Goal: Navigation & Orientation: Find specific page/section

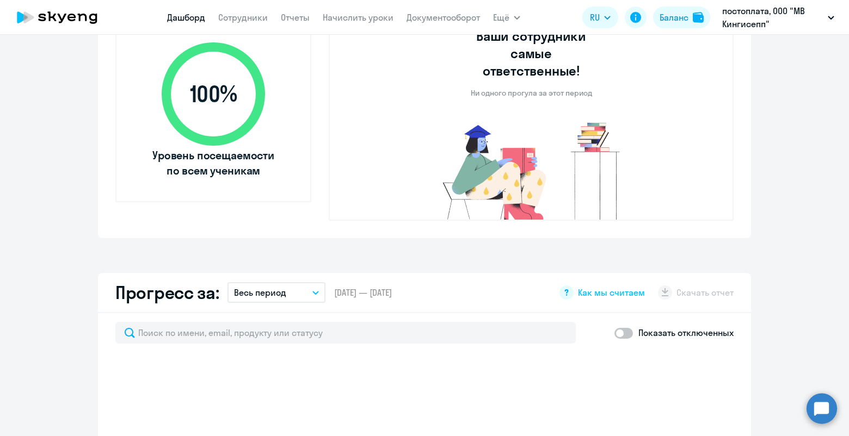
scroll to position [226, 0]
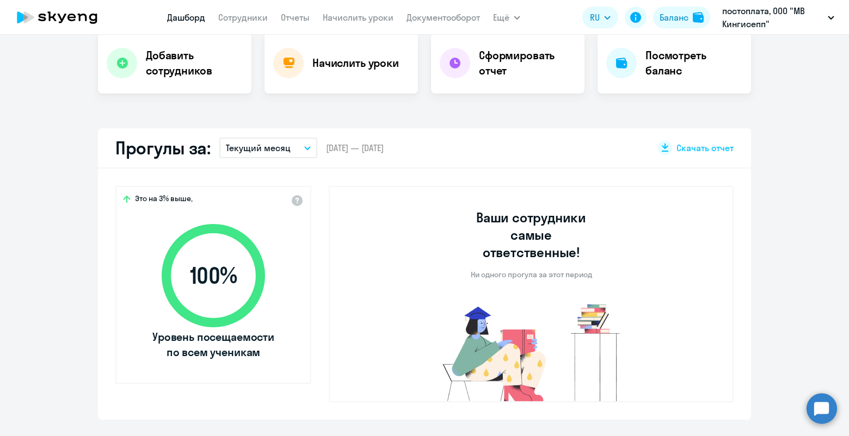
click at [246, 17] on link "Сотрудники" at bounding box center [243, 17] width 50 height 11
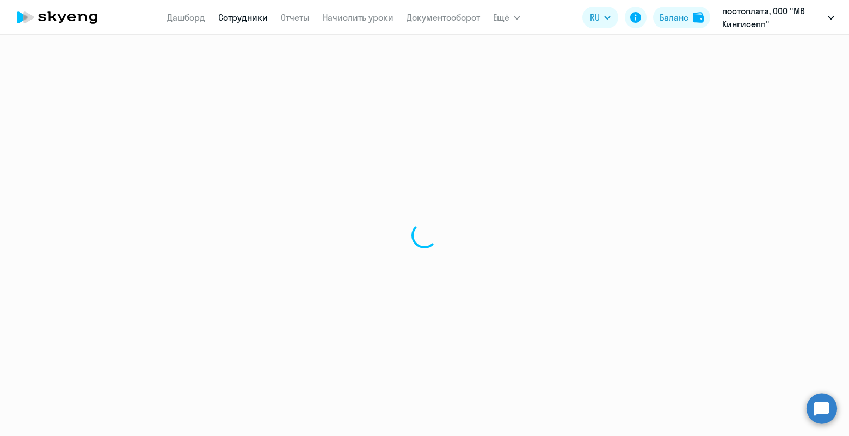
select select "30"
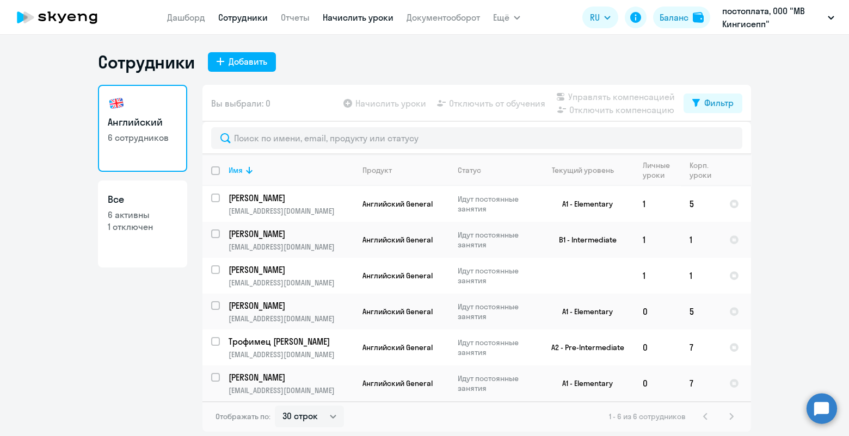
click at [366, 15] on link "Начислить уроки" at bounding box center [358, 17] width 71 height 11
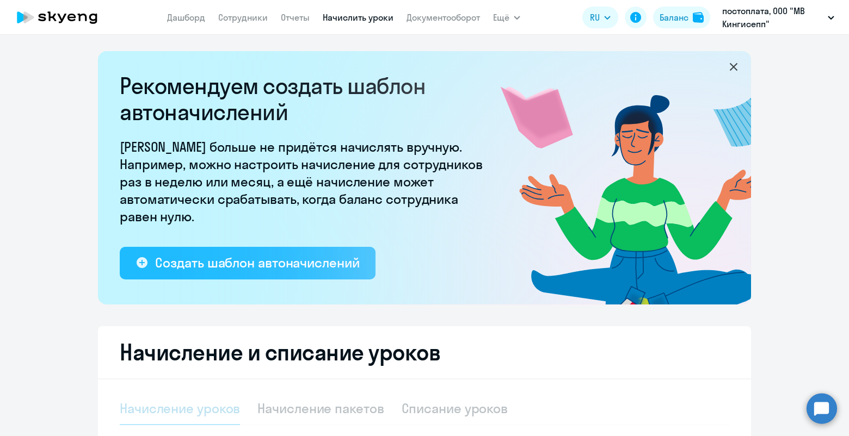
select select "10"
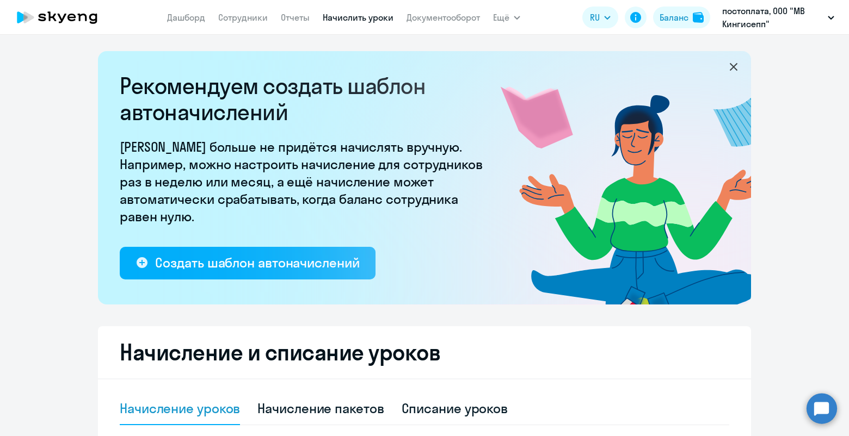
click at [191, 17] on link "Дашборд" at bounding box center [186, 17] width 38 height 11
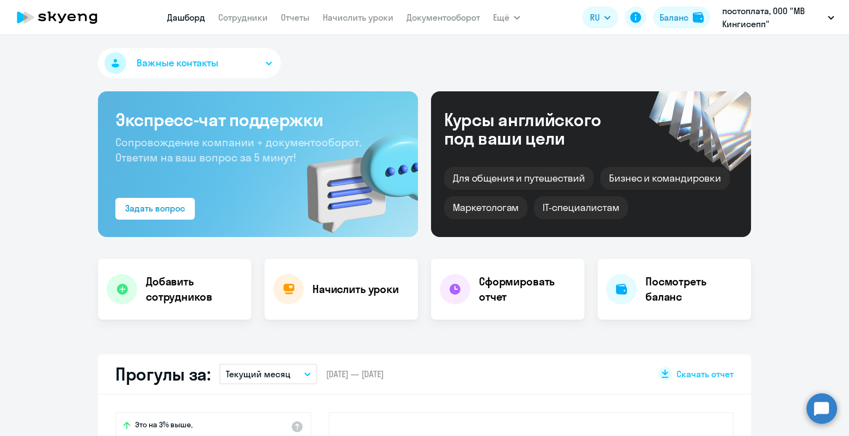
scroll to position [226, 0]
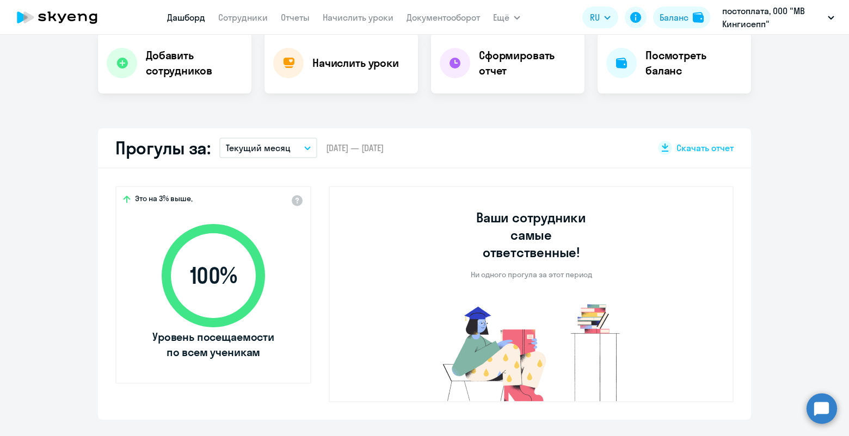
select select "30"
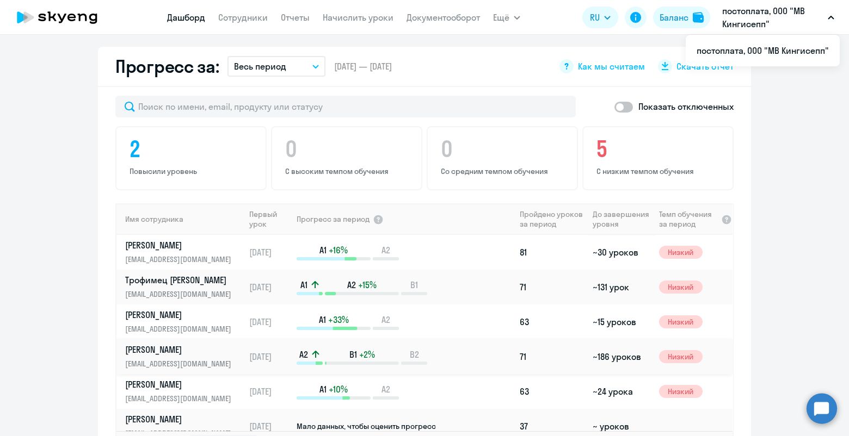
scroll to position [13, 0]
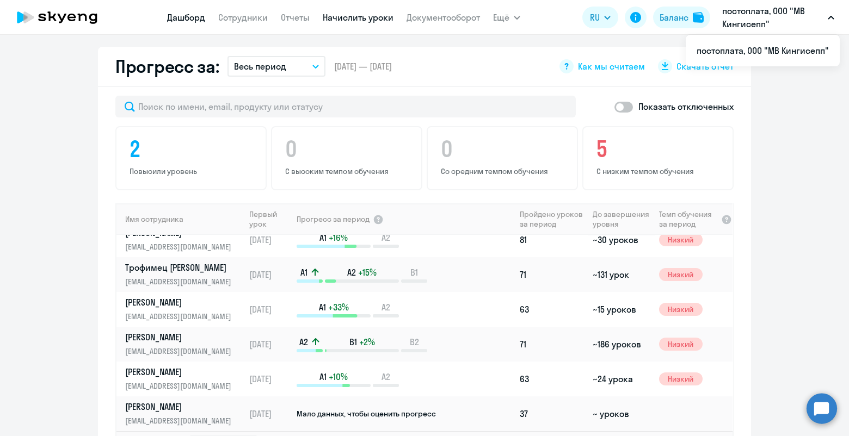
click at [352, 16] on link "Начислить уроки" at bounding box center [358, 17] width 71 height 11
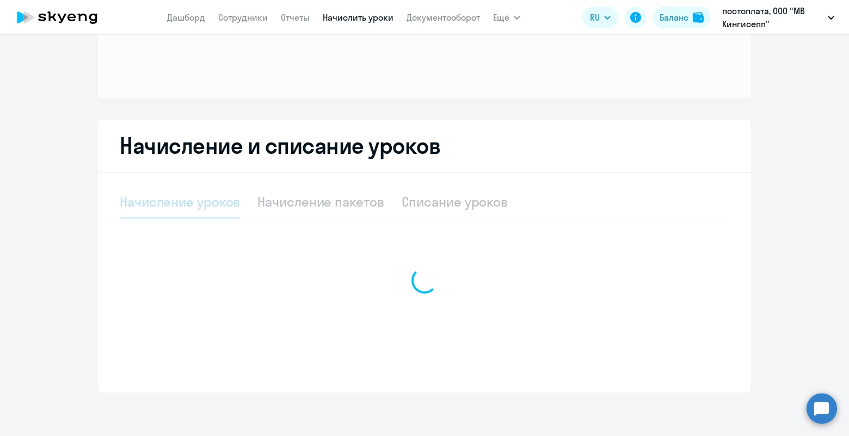
scroll to position [110, 0]
select select "10"
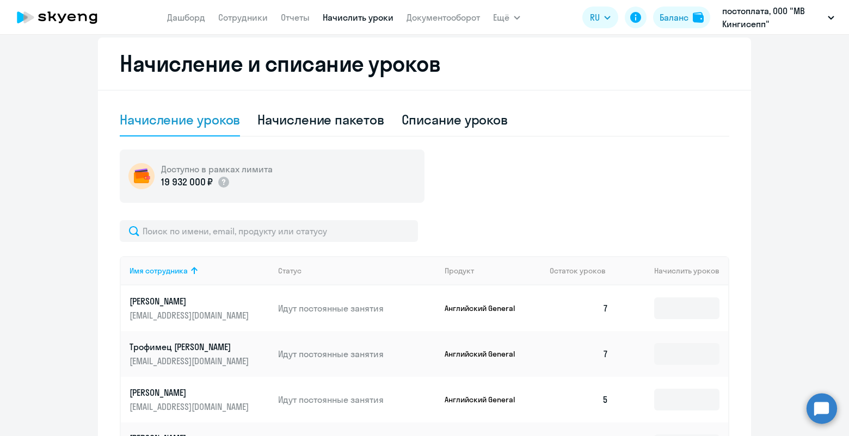
scroll to position [153, 0]
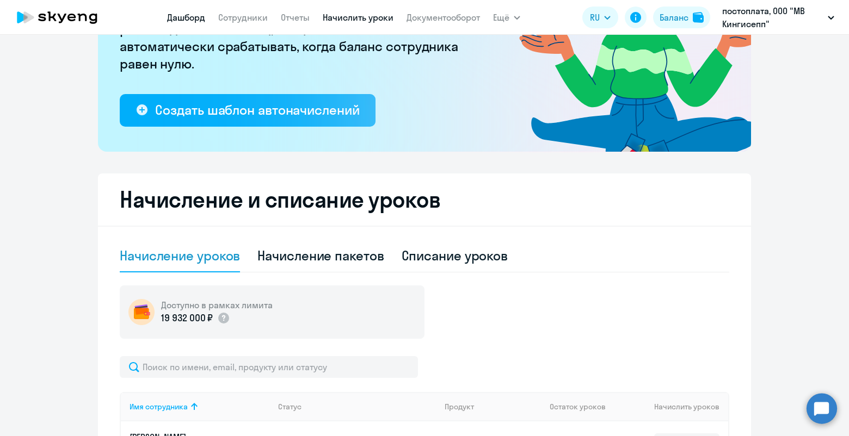
click at [188, 17] on link "Дашборд" at bounding box center [186, 17] width 38 height 11
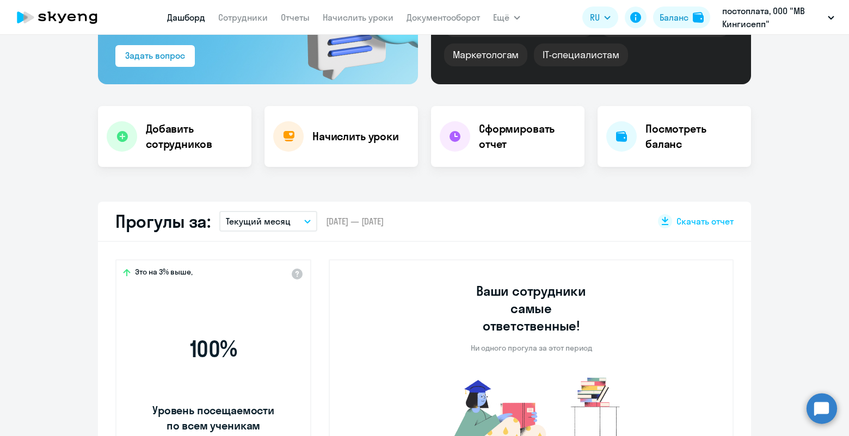
scroll to position [229, 0]
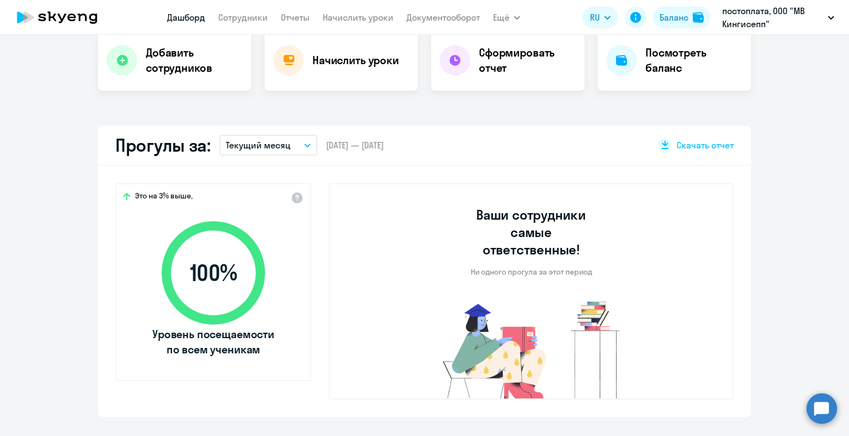
select select "30"
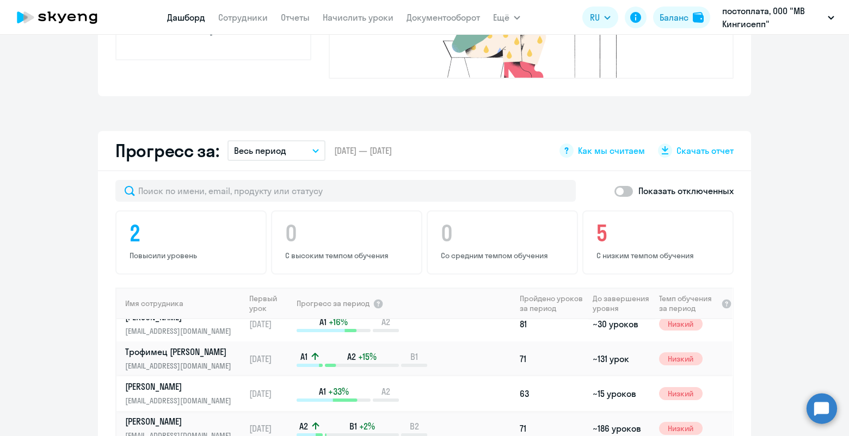
scroll to position [0, 0]
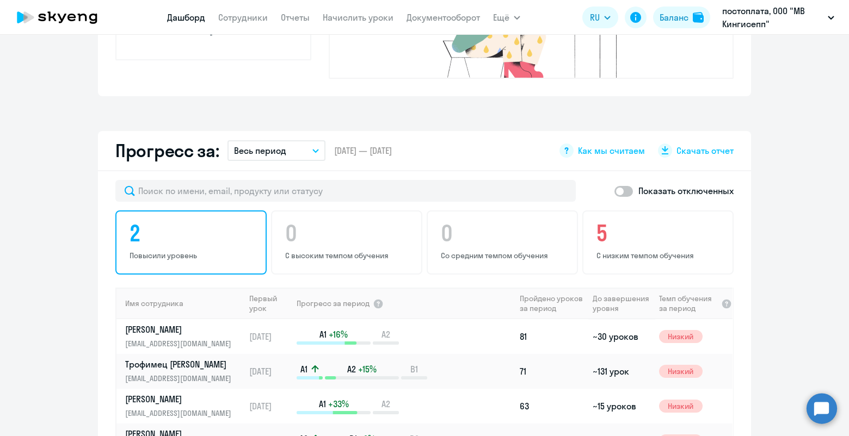
drag, startPoint x: 223, startPoint y: 194, endPoint x: 212, endPoint y: 210, distance: 19.2
click at [212, 211] on div "2 Повысили уровень" at bounding box center [190, 243] width 151 height 64
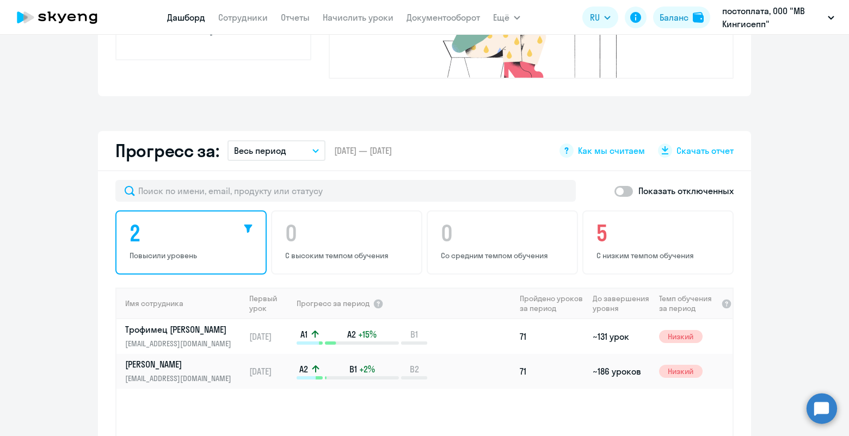
click at [79, 312] on app-progress-dashboard "Прогресс за: Весь период – [DATE] — [DATE] Как мы считаем Скачать отчет Показат…" at bounding box center [424, 350] width 849 height 439
click at [239, 20] on link "Сотрудники" at bounding box center [243, 17] width 50 height 11
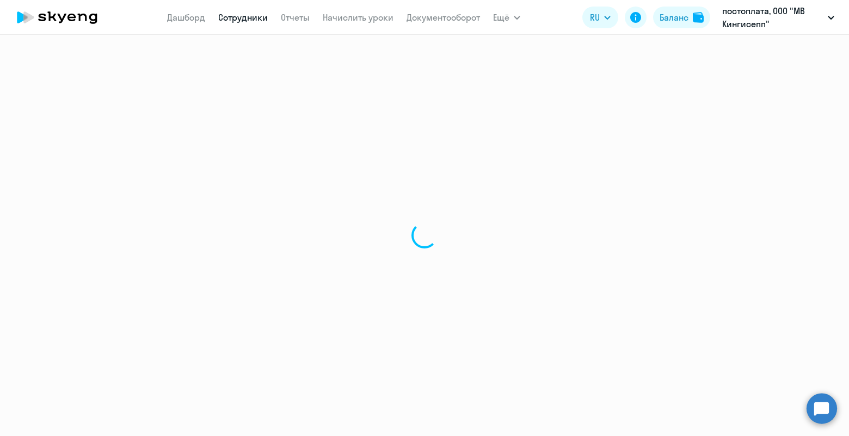
select select "30"
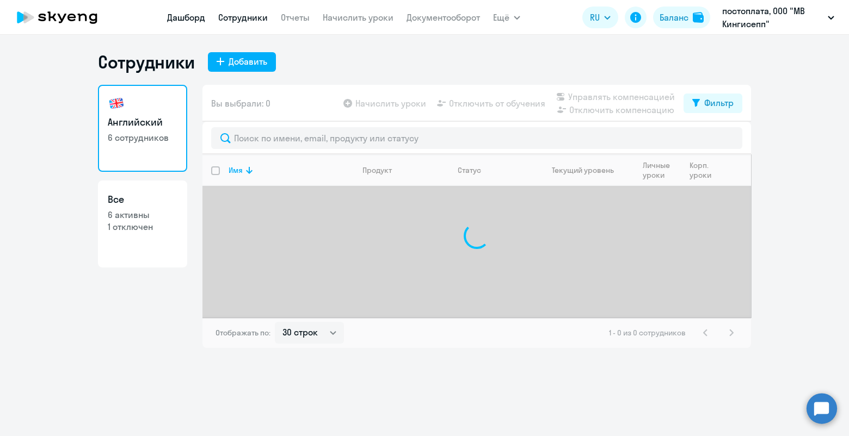
click at [195, 18] on link "Дашборд" at bounding box center [186, 17] width 38 height 11
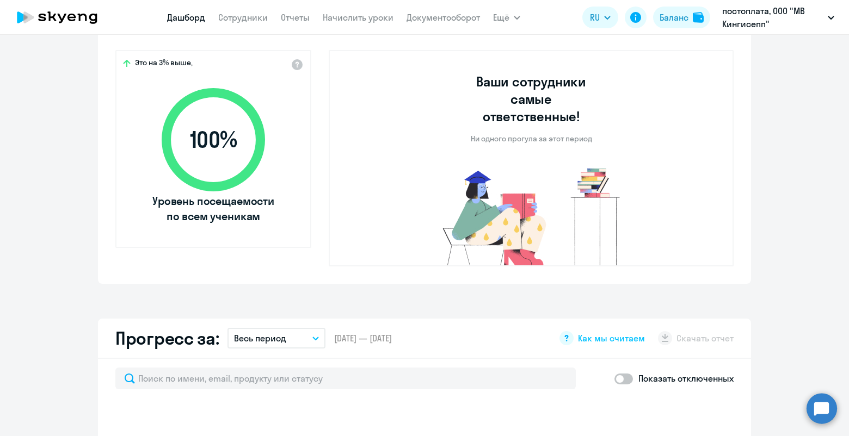
scroll to position [498, 0]
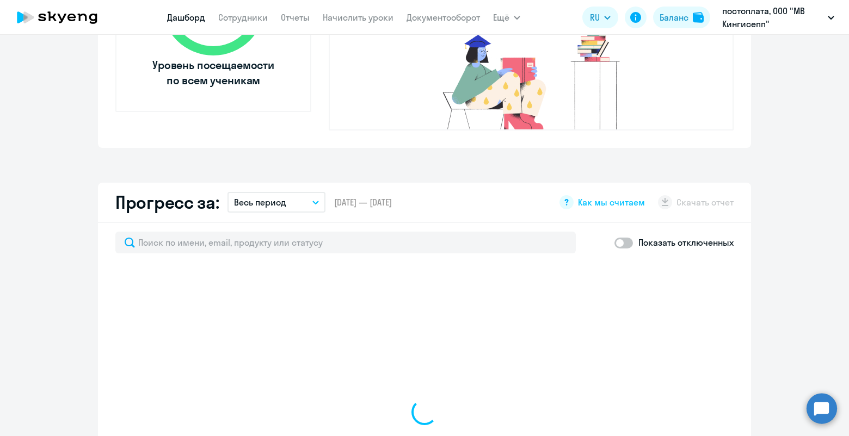
select select "30"
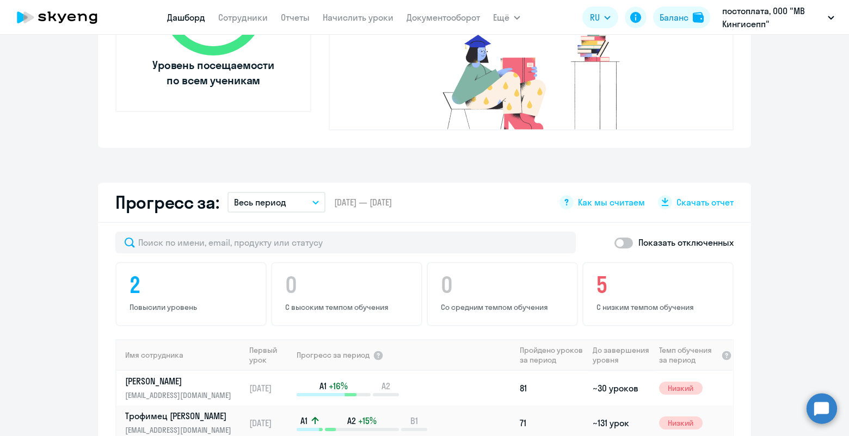
scroll to position [686, 0]
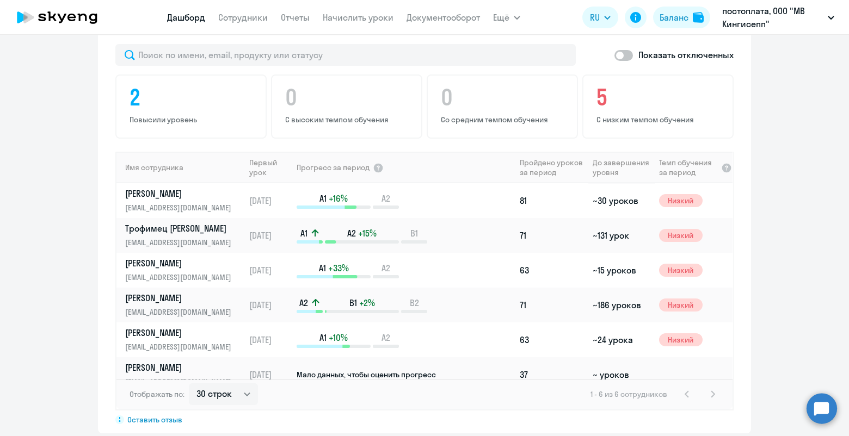
drag, startPoint x: 366, startPoint y: 23, endPoint x: 337, endPoint y: 24, distance: 28.3
click at [365, 23] on app-menu-item-link "Начислить уроки" at bounding box center [358, 18] width 71 height 14
